Goal: Task Accomplishment & Management: Use online tool/utility

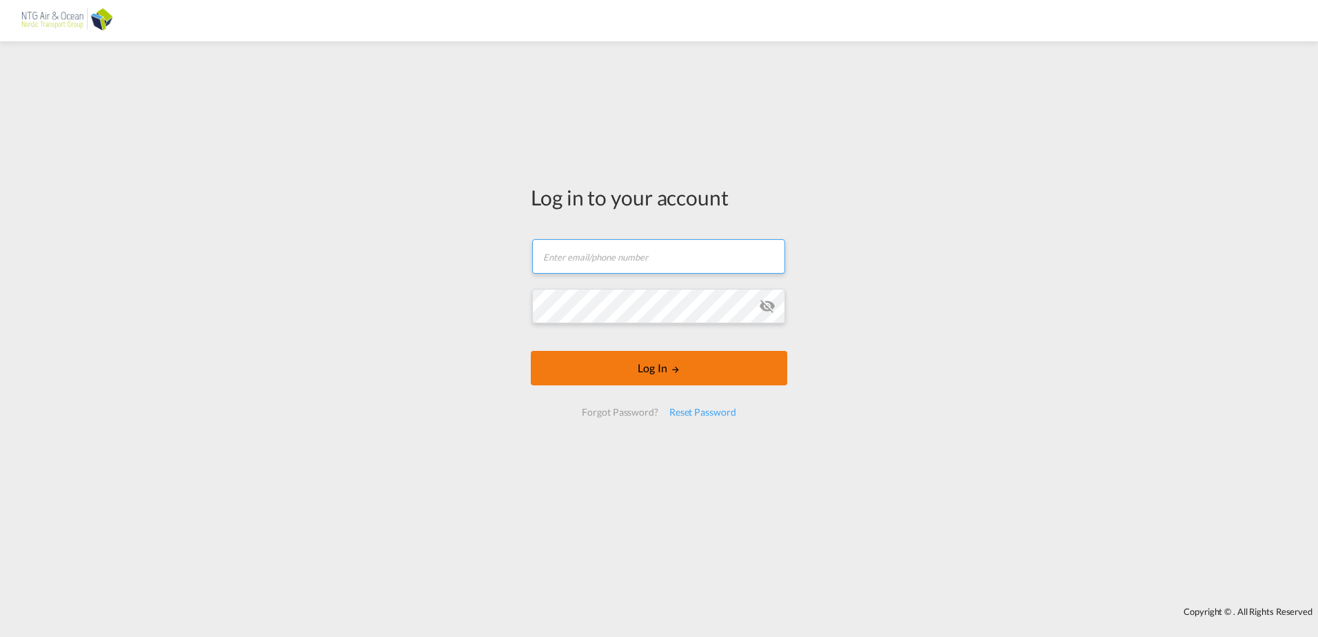
type input "[EMAIL_ADDRESS][DOMAIN_NAME]"
click at [646, 368] on button "Log In" at bounding box center [659, 368] width 256 height 34
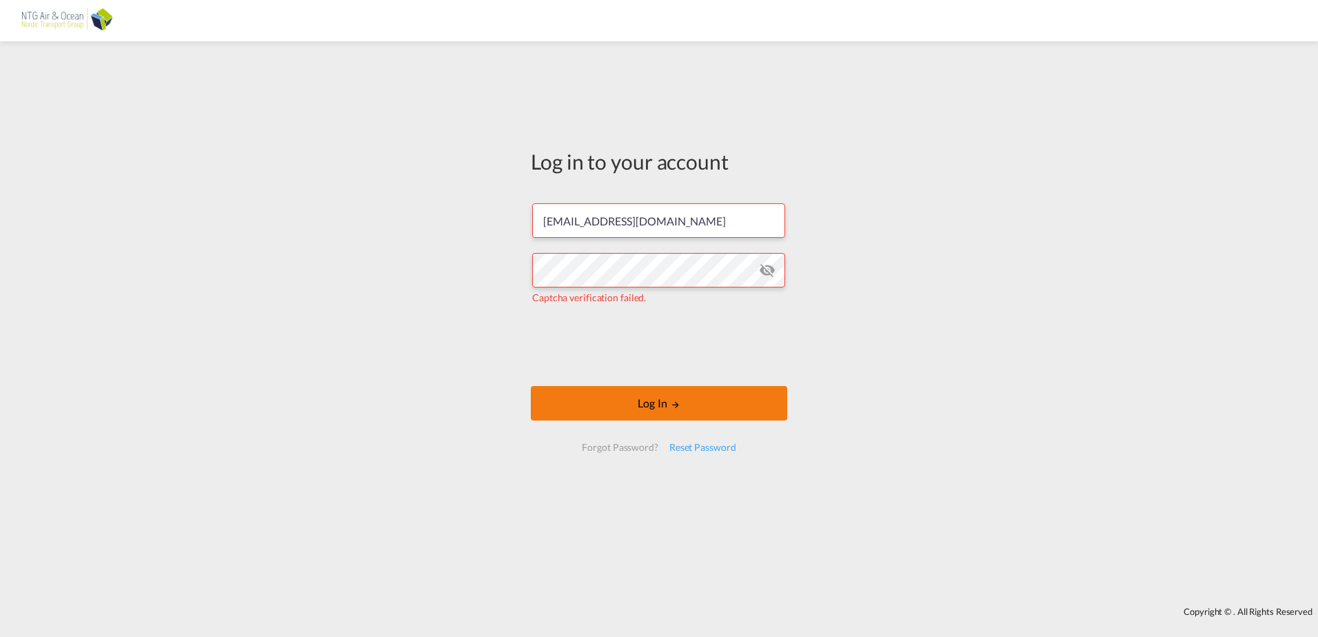
click at [635, 402] on button "Log In" at bounding box center [659, 403] width 256 height 34
